Goal: Task Accomplishment & Management: Manage account settings

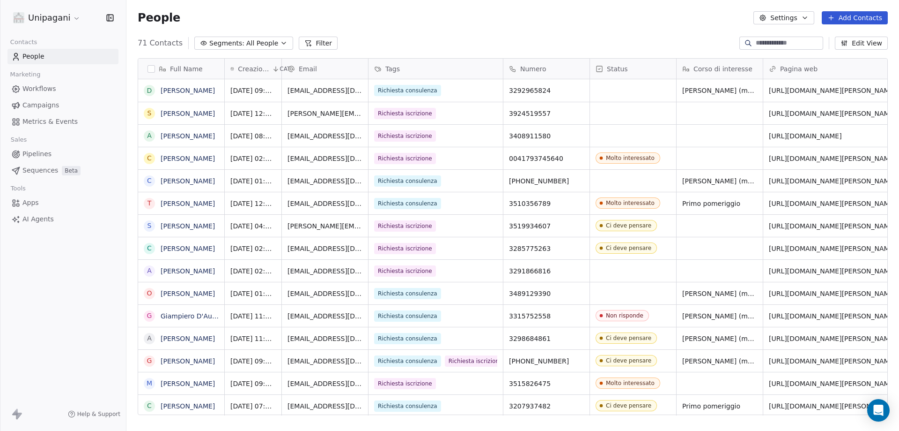
scroll to position [371, 766]
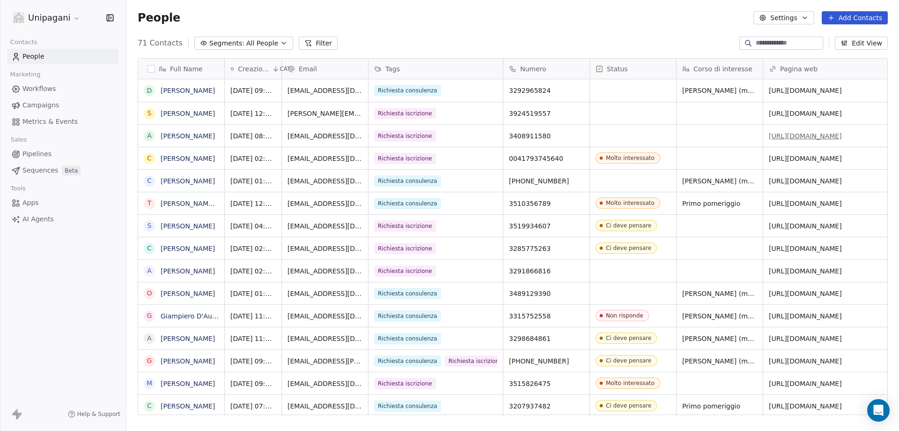
scroll to position [0, 53]
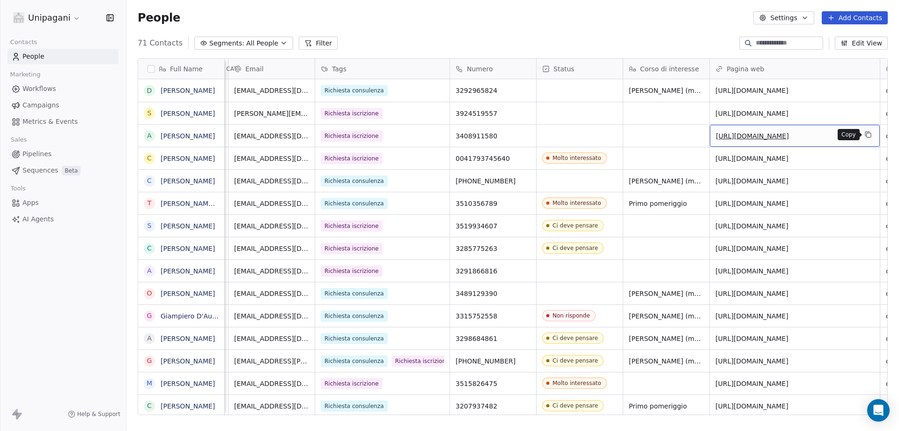
click at [866, 135] on icon "grid" at bounding box center [868, 134] width 4 height 4
drag, startPoint x: 714, startPoint y: 141, endPoint x: 746, endPoint y: 142, distance: 32.4
click at [871, 137] on icon "grid" at bounding box center [869, 135] width 4 height 4
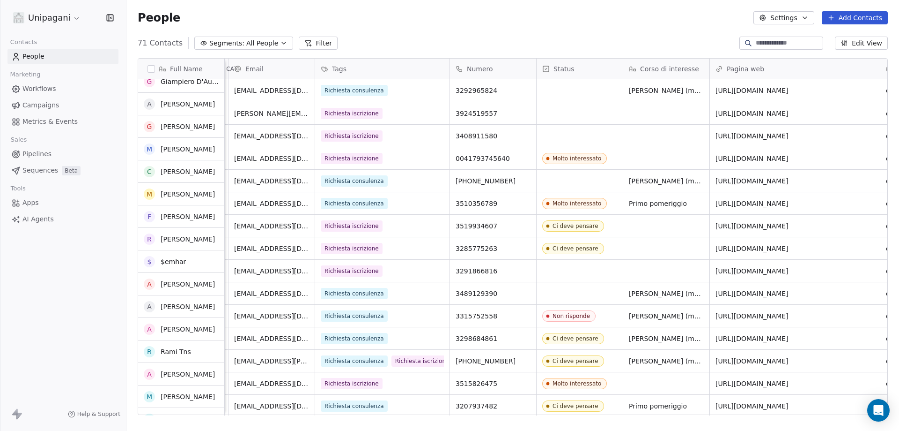
scroll to position [0, 0]
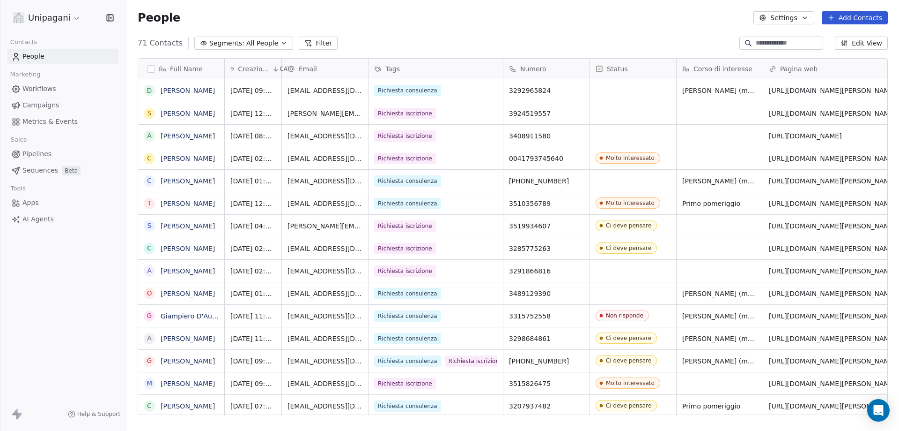
scroll to position [7, 7]
click at [227, 10] on div "People Settings Add Contacts" at bounding box center [512, 18] width 773 height 36
